Goal: Book appointment/travel/reservation

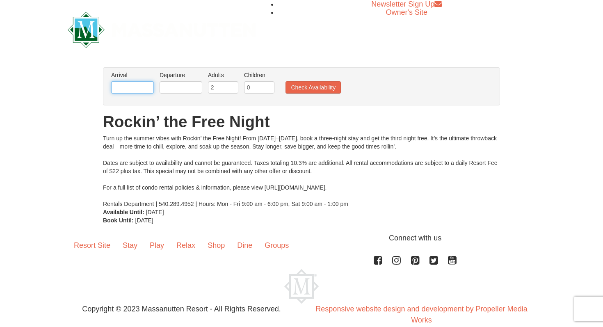
click at [139, 86] on input "text" at bounding box center [132, 87] width 43 height 12
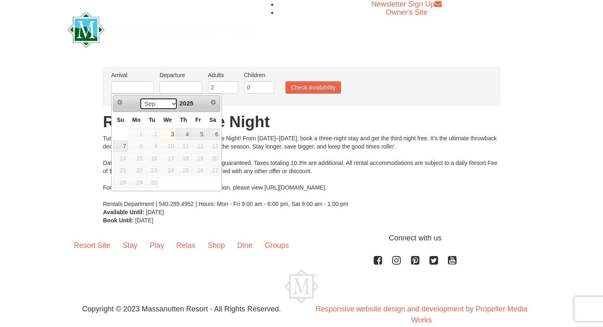
click at [171, 101] on select "Sep" at bounding box center [158, 104] width 38 height 12
click at [139, 98] on select "Sep" at bounding box center [158, 104] width 38 height 12
click at [172, 106] on select "Sep" at bounding box center [158, 104] width 38 height 12
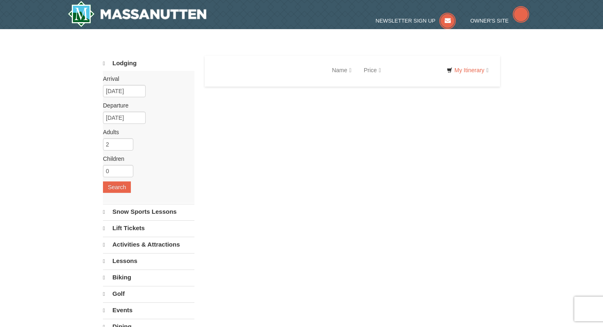
select select "9"
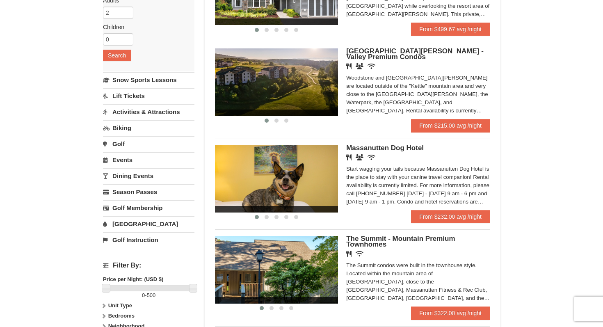
scroll to position [127, 0]
